Goal: Find contact information: Find contact information

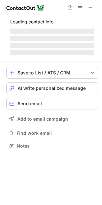
scroll to position [149, 102]
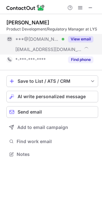
click at [92, 43] on div "View email" at bounding box center [78, 39] width 29 height 10
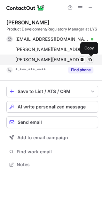
click at [89, 60] on span at bounding box center [90, 59] width 5 height 5
click at [92, 60] on span at bounding box center [90, 59] width 5 height 5
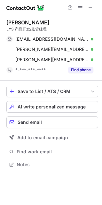
drag, startPoint x: 67, startPoint y: 23, endPoint x: 5, endPoint y: 23, distance: 61.2
click at [5, 23] on div "[PERSON_NAME] LYS 产品开发/监管经理 [EMAIL_ADDRESS][DOMAIN_NAME] Verified Send email Co…" at bounding box center [51, 94] width 102 height 160
copy div "[PERSON_NAME]"
